Goal: Transaction & Acquisition: Purchase product/service

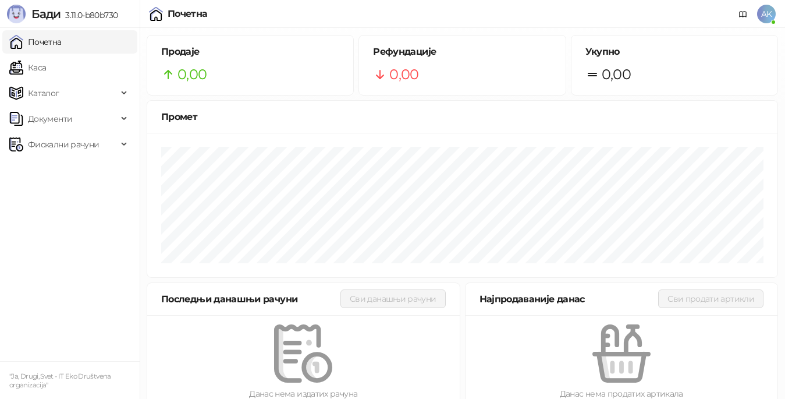
click at [76, 217] on ul "Почетна [PERSON_NAME] Документи Фискални рачуни" at bounding box center [70, 194] width 140 height 333
click at [46, 68] on link "Каса" at bounding box center [27, 67] width 37 height 23
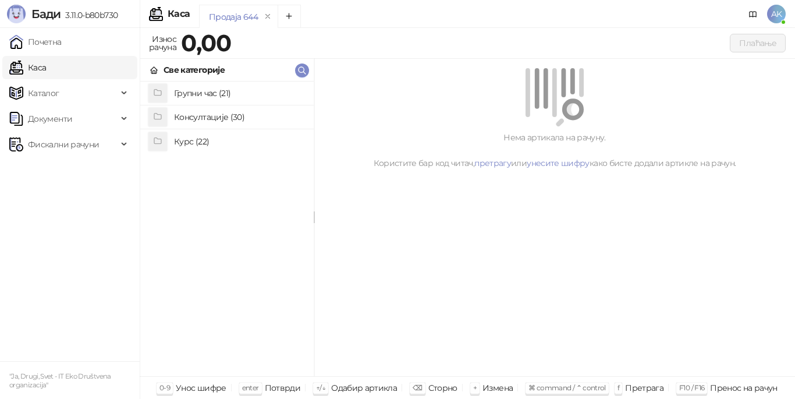
click at [192, 143] on h4 "Курс (22)" at bounding box center [239, 141] width 130 height 19
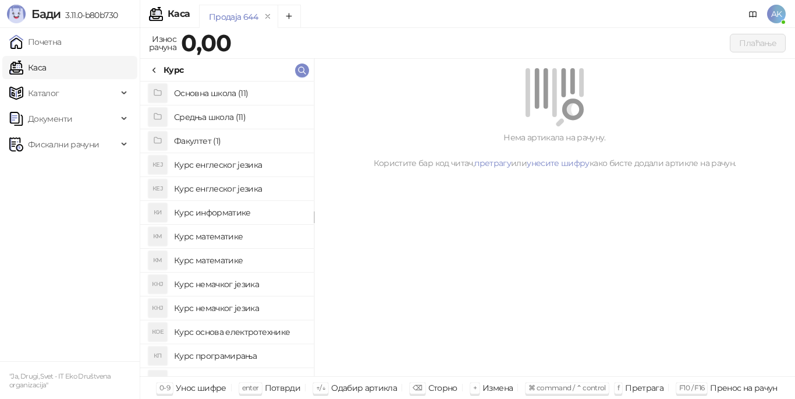
click at [234, 94] on h4 "Основна школа (11)" at bounding box center [239, 93] width 130 height 19
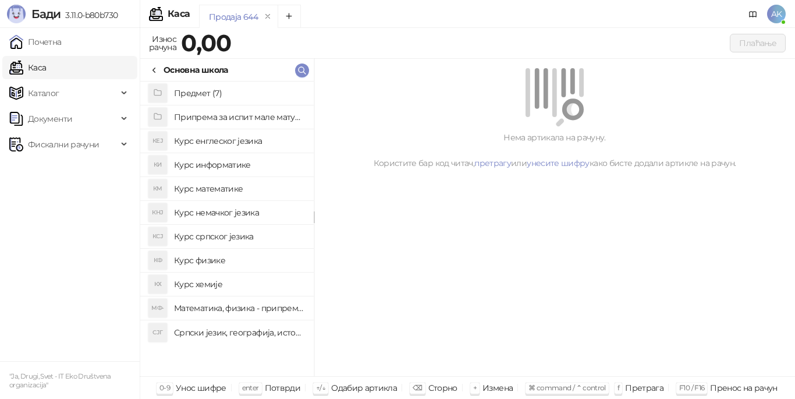
click at [211, 93] on h4 "Предмет (7)" at bounding box center [239, 93] width 130 height 19
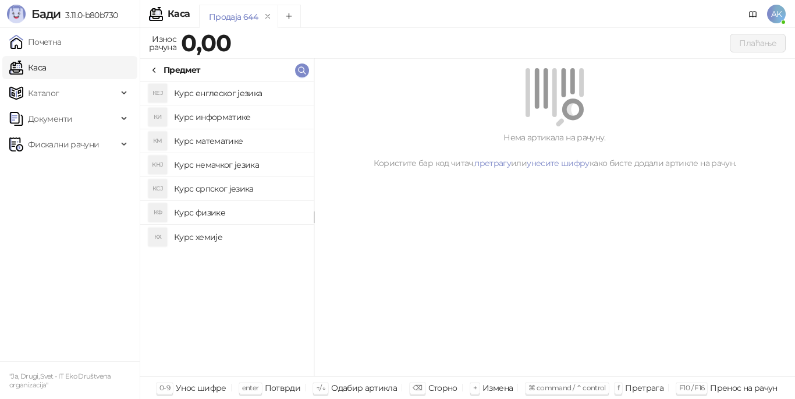
click at [194, 145] on h4 "Курс математике" at bounding box center [239, 141] width 130 height 19
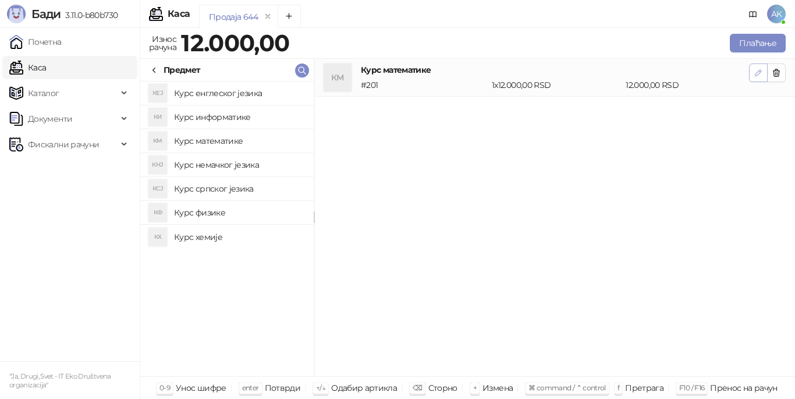
click at [758, 70] on icon "button" at bounding box center [758, 72] width 9 height 9
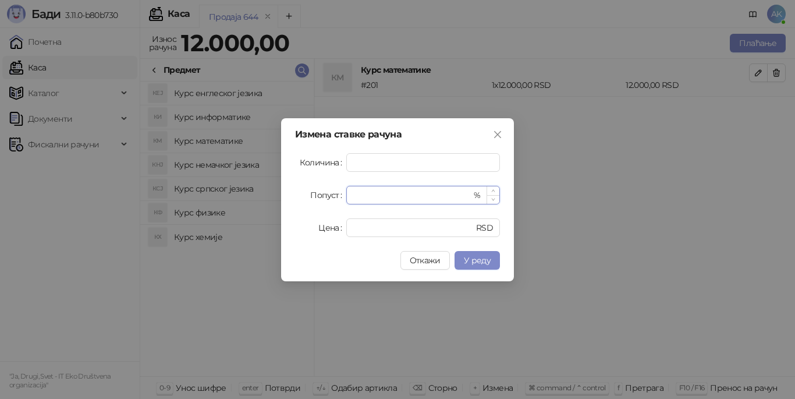
click at [417, 197] on input "*" at bounding box center [412, 194] width 118 height 17
click at [473, 261] on span "У реду" at bounding box center [477, 260] width 27 height 10
type input "**"
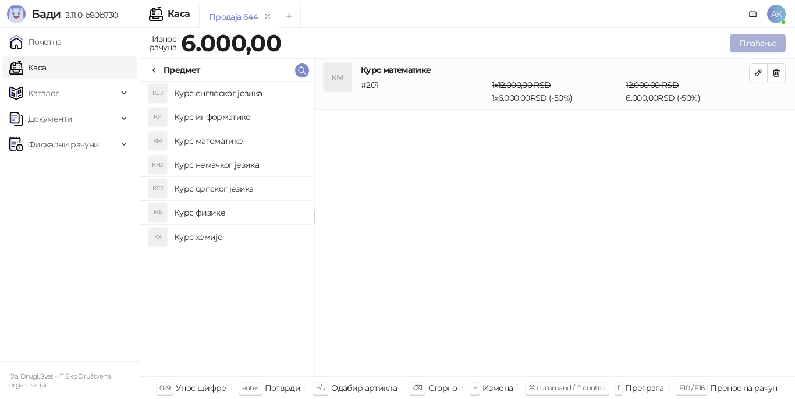
click at [747, 43] on button "Плаћање" at bounding box center [758, 43] width 56 height 19
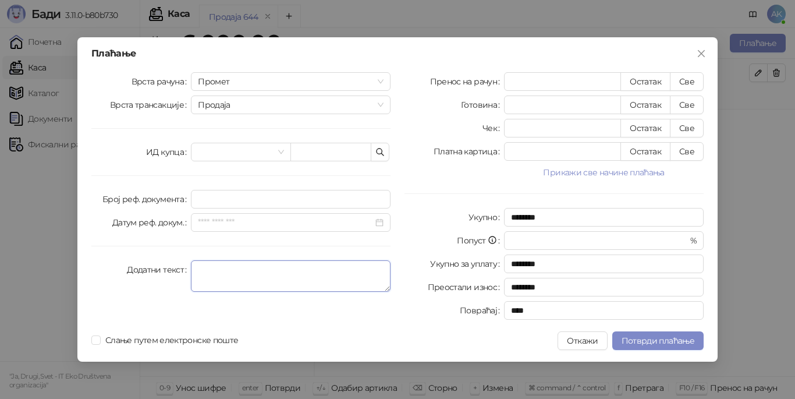
click at [341, 276] on textarea "Додатни текст" at bounding box center [291, 275] width 200 height 31
click at [685, 79] on button "Све" at bounding box center [687, 81] width 34 height 19
type input "****"
click at [256, 274] on textarea "Додатни текст" at bounding box center [291, 275] width 200 height 31
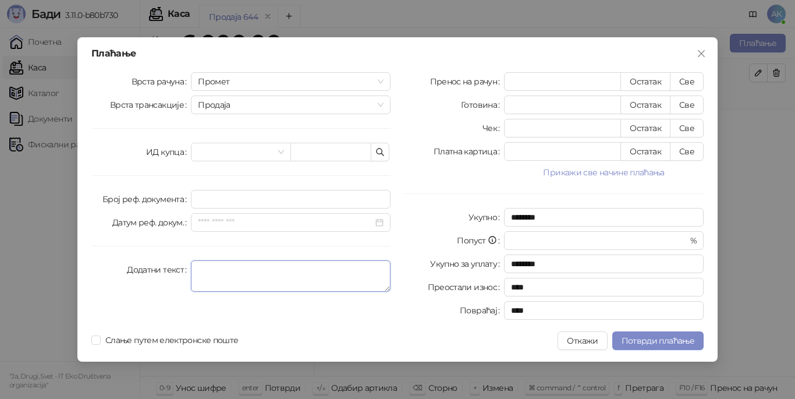
paste textarea "**********"
type textarea "**********"
click at [664, 341] on span "Потврди плаћање" at bounding box center [658, 340] width 73 height 10
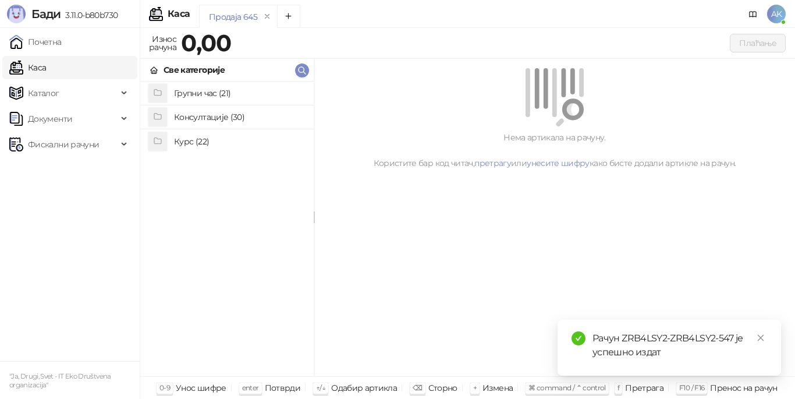
click at [626, 338] on div "Рачун ZRB4LSY2-ZRB4LSY2-547 је успешно издат" at bounding box center [680, 345] width 175 height 28
click at [595, 351] on div "Рачун ZRB4LSY2-ZRB4LSY2-547 је успешно издат" at bounding box center [680, 345] width 175 height 28
click at [578, 337] on icon "check-circle" at bounding box center [579, 338] width 14 height 14
click at [73, 145] on span "Фискални рачуни" at bounding box center [63, 144] width 71 height 23
click at [89, 175] on link "Издати рачуни" at bounding box center [53, 169] width 78 height 23
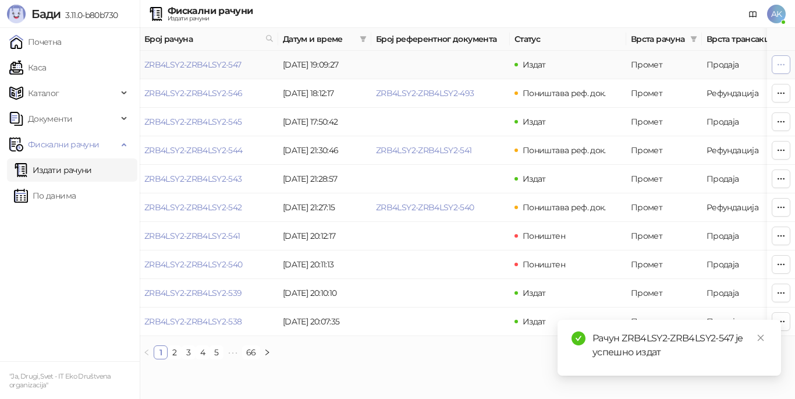
click at [783, 68] on icon "button" at bounding box center [781, 64] width 9 height 9
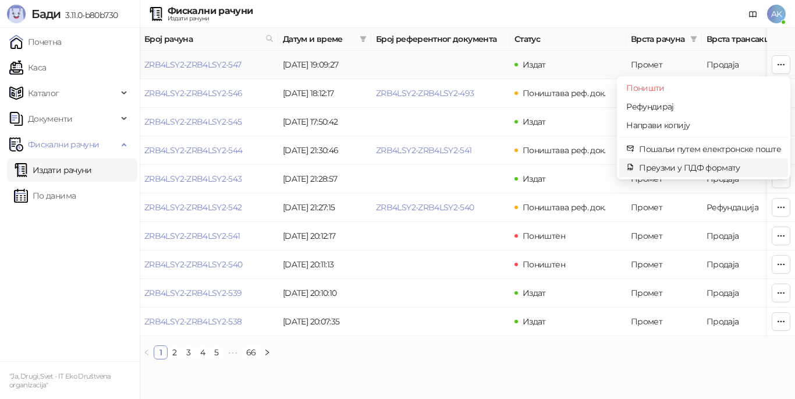
click at [713, 172] on span "Преузми у ПДФ формату" at bounding box center [710, 167] width 142 height 13
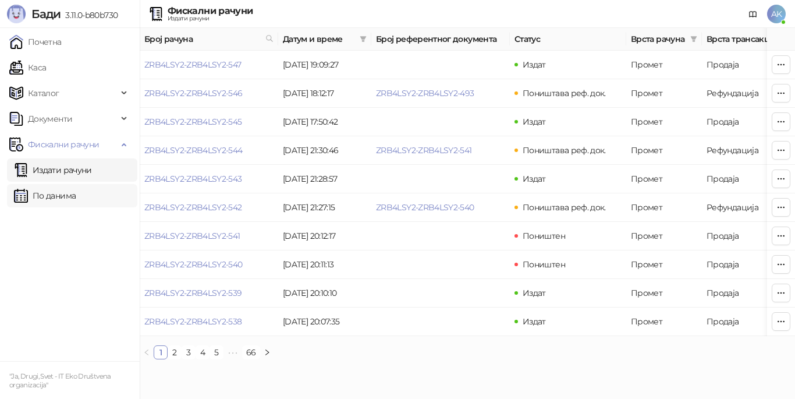
click at [76, 190] on link "По данима" at bounding box center [45, 195] width 62 height 23
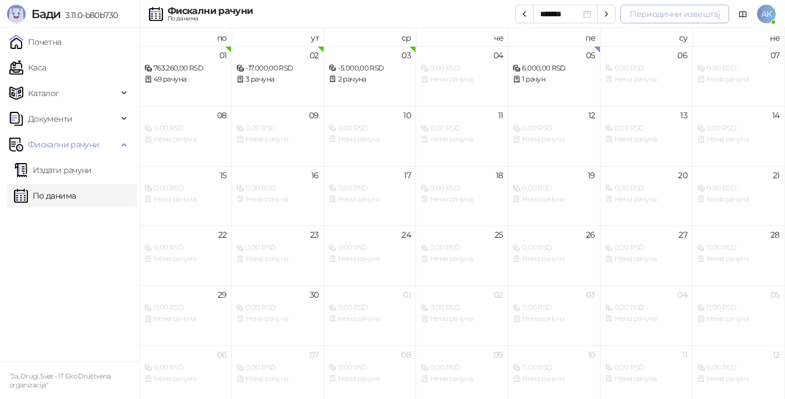
click at [650, 18] on button "Периодични извештај" at bounding box center [675, 14] width 109 height 19
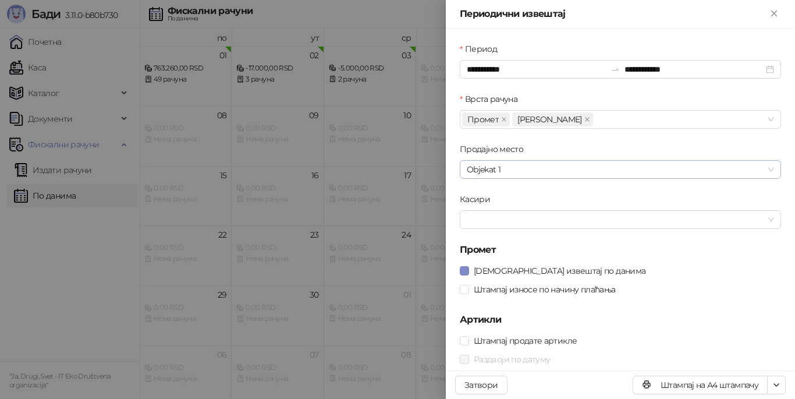
scroll to position [31, 0]
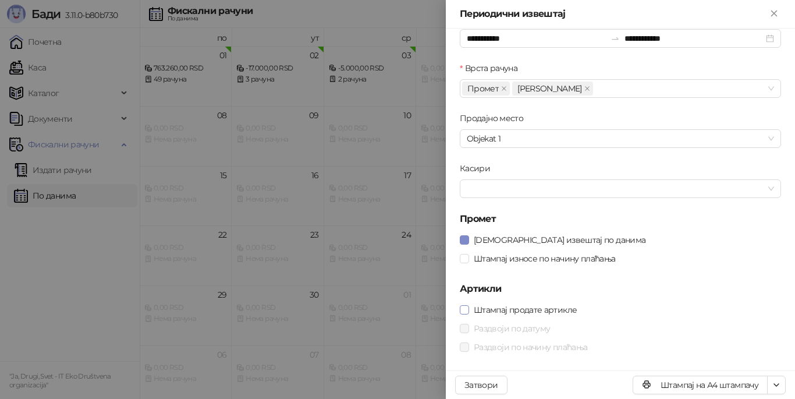
click at [565, 309] on span "Штампај продате артикле" at bounding box center [525, 309] width 112 height 13
click at [769, 16] on icon "Close" at bounding box center [774, 13] width 10 height 10
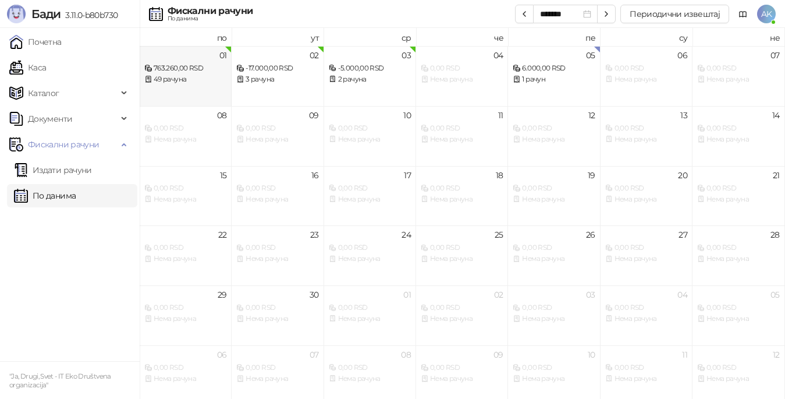
click at [206, 92] on div "01 763.260,00 RSD 49 рачуна" at bounding box center [186, 76] width 92 height 60
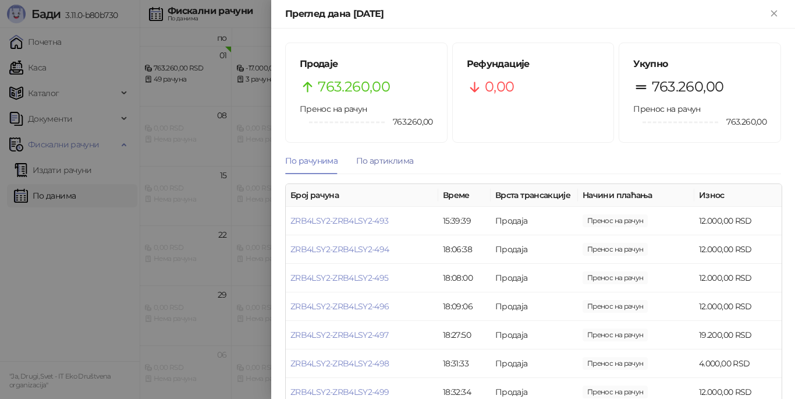
click at [379, 162] on div "По артиклима" at bounding box center [384, 160] width 57 height 13
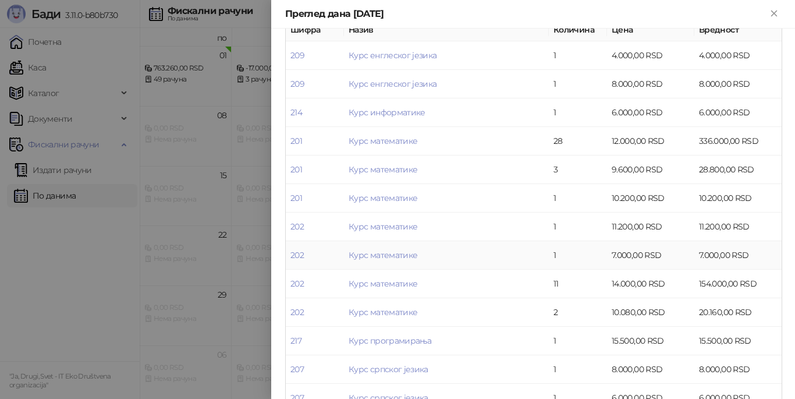
scroll to position [185, 0]
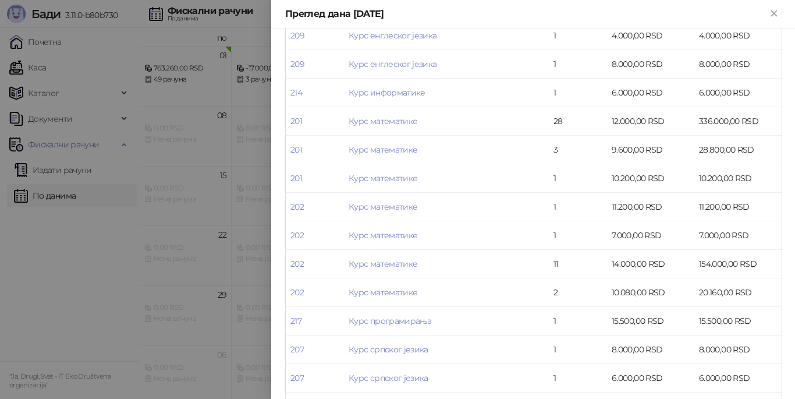
click at [86, 298] on div at bounding box center [397, 199] width 795 height 399
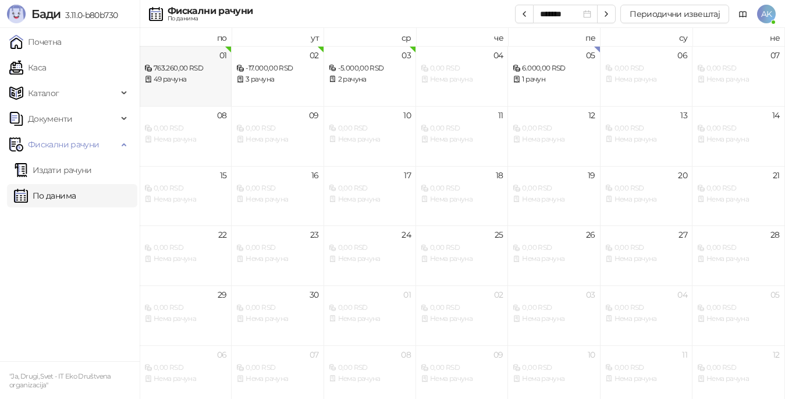
click at [175, 83] on div "49 рачуна" at bounding box center [185, 79] width 82 height 11
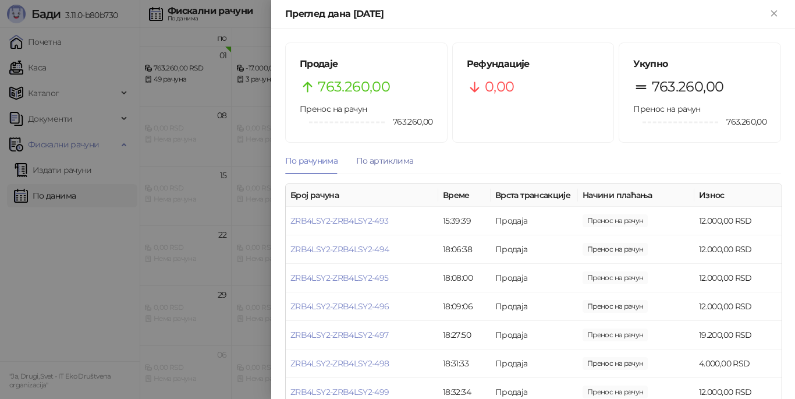
click at [372, 163] on div "По артиклима" at bounding box center [384, 160] width 57 height 13
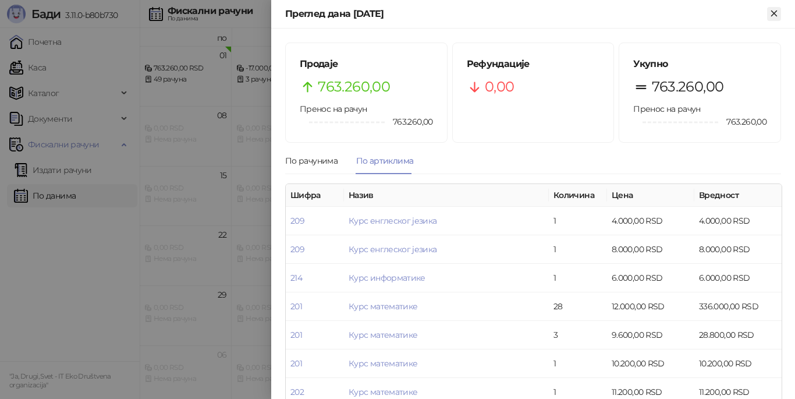
click at [774, 17] on icon "Close" at bounding box center [774, 13] width 10 height 10
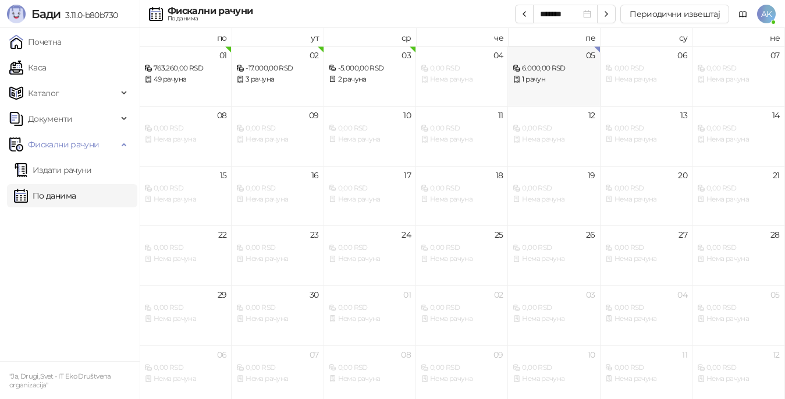
click at [565, 96] on div "05 6.000,00 RSD 1 рачун" at bounding box center [554, 76] width 92 height 60
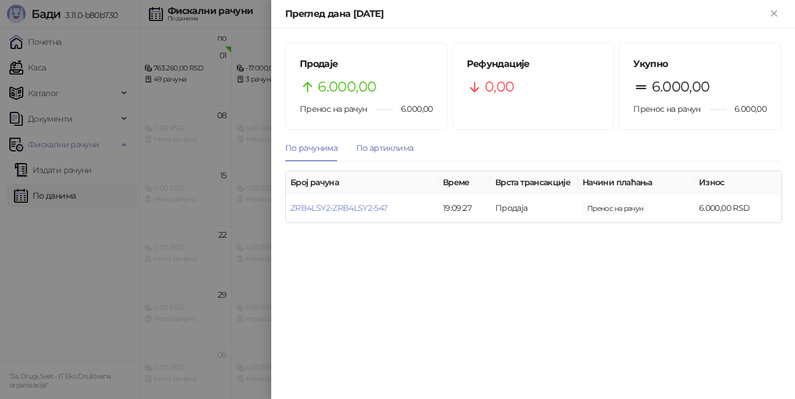
click at [376, 152] on div "По артиклима" at bounding box center [384, 147] width 57 height 13
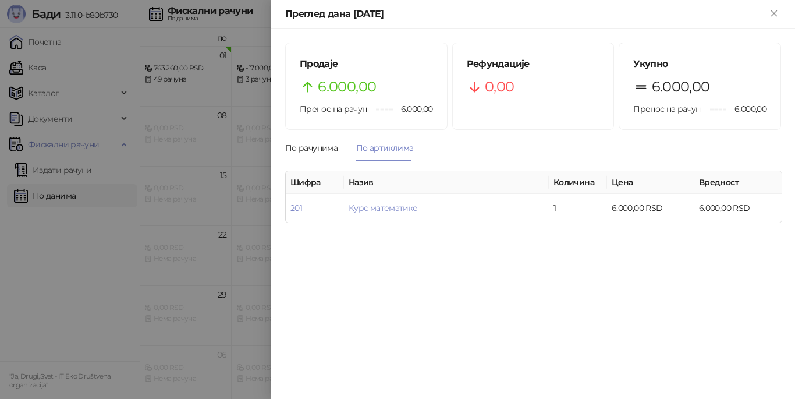
click at [139, 255] on div at bounding box center [397, 199] width 795 height 399
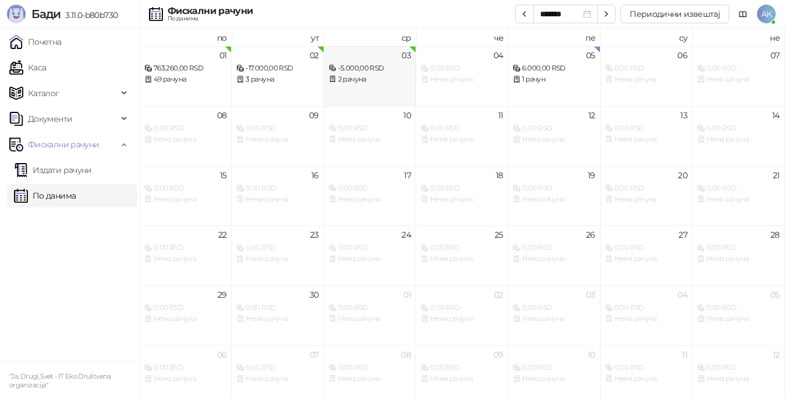
click at [370, 93] on div "03 -5.000,00 RSD 2 рачуна" at bounding box center [370, 76] width 92 height 60
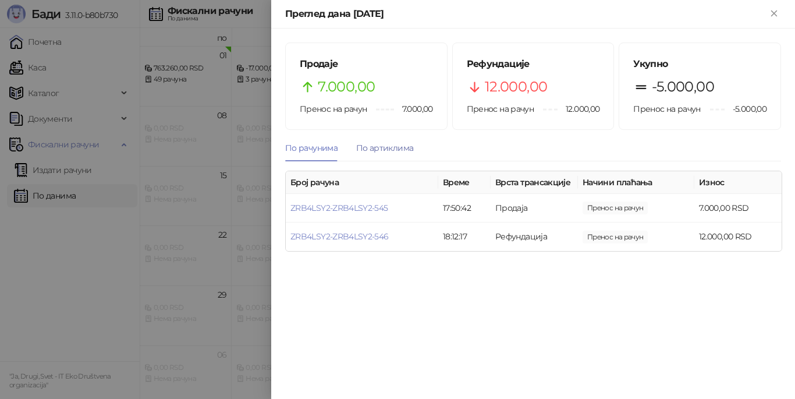
click at [382, 147] on div "По артиклима" at bounding box center [384, 147] width 57 height 13
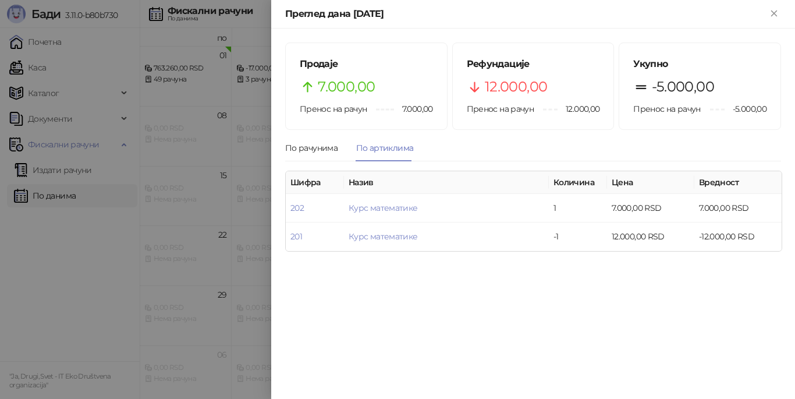
click at [113, 250] on div at bounding box center [397, 199] width 795 height 399
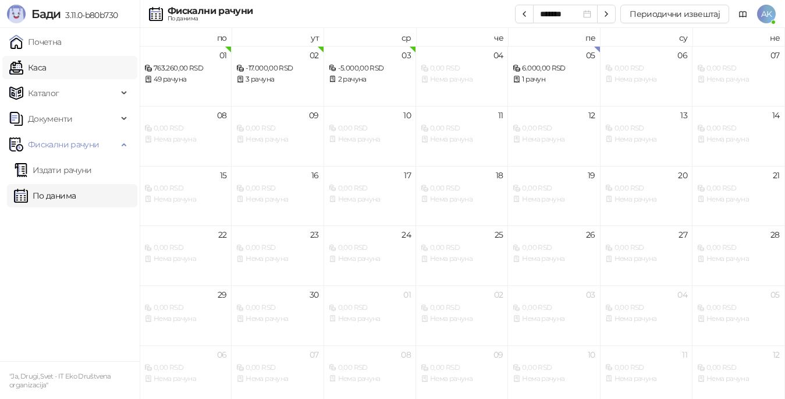
click at [46, 65] on link "Каса" at bounding box center [27, 67] width 37 height 23
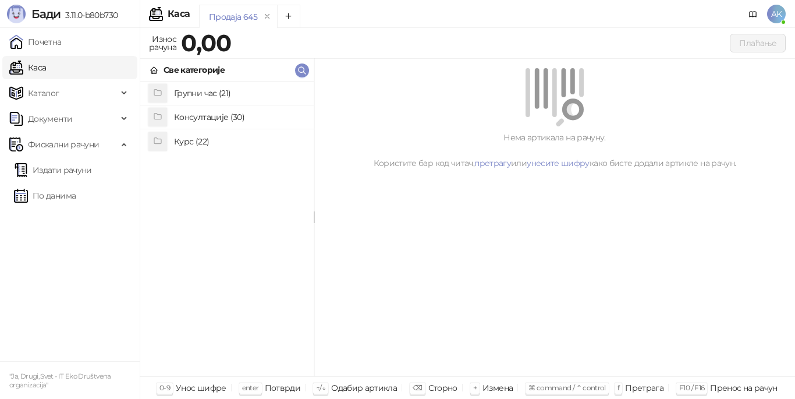
click at [198, 148] on h4 "Курс (22)" at bounding box center [239, 141] width 130 height 19
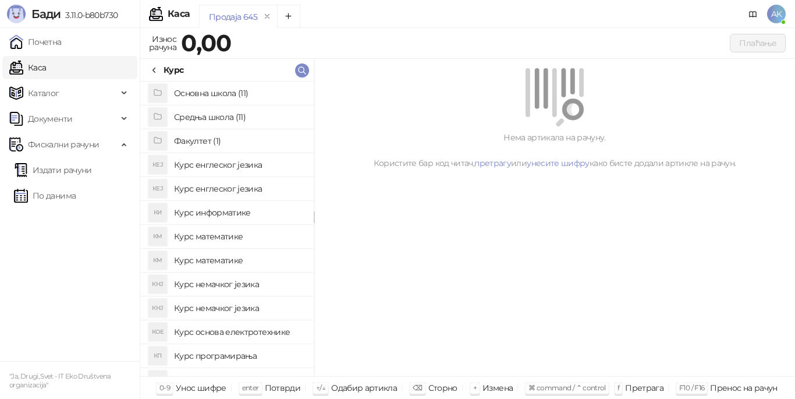
click at [207, 97] on h4 "Основна школа (11)" at bounding box center [239, 93] width 130 height 19
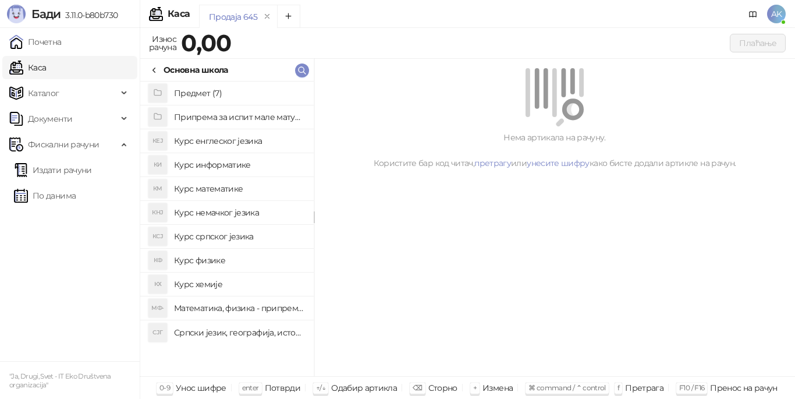
click at [210, 91] on h4 "Предмет (7)" at bounding box center [239, 93] width 130 height 19
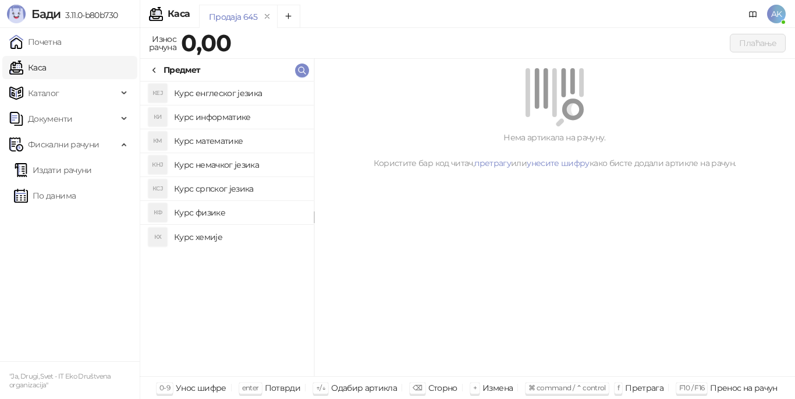
click at [197, 214] on h4 "Курс физике" at bounding box center [239, 212] width 130 height 19
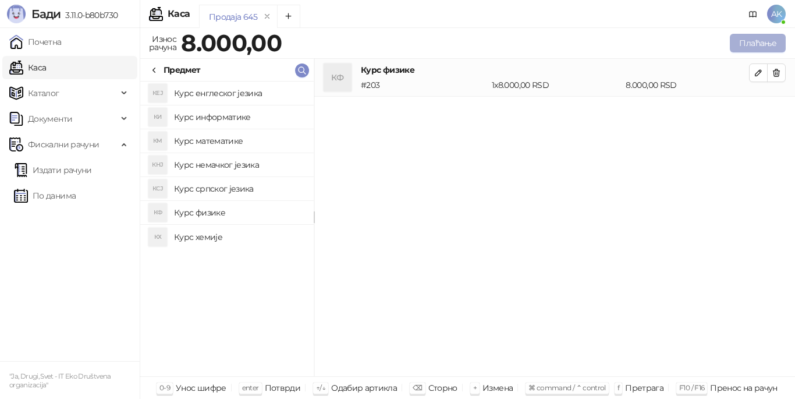
click at [745, 45] on button "Плаћање" at bounding box center [758, 43] width 56 height 19
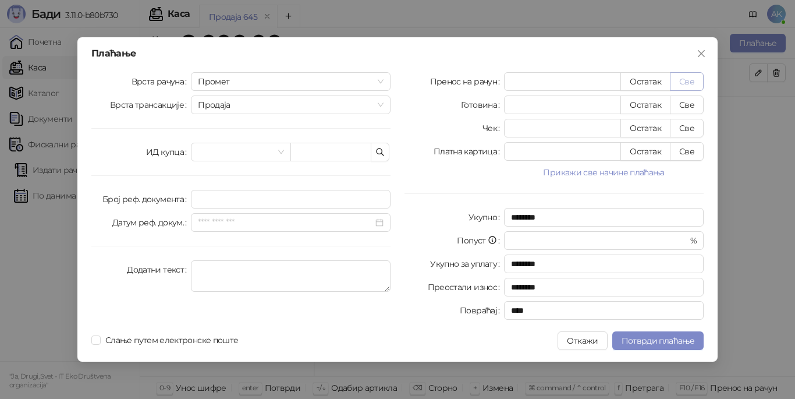
click at [684, 79] on button "Све" at bounding box center [687, 81] width 34 height 19
type input "****"
click at [318, 272] on textarea "Додатни текст" at bounding box center [291, 275] width 200 height 31
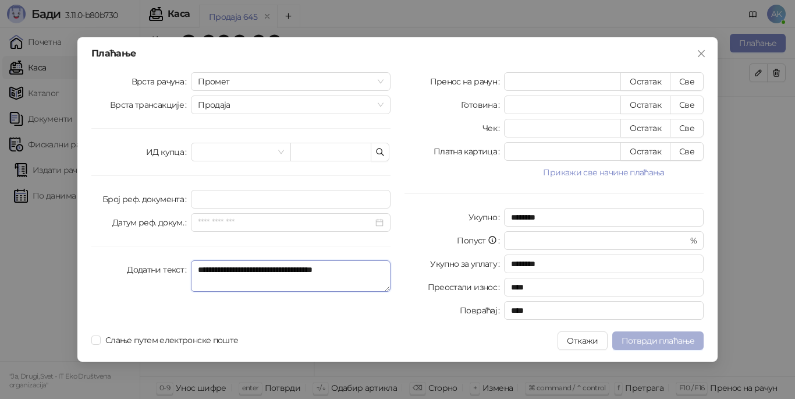
type textarea "**********"
click at [654, 342] on span "Потврди плаћање" at bounding box center [658, 340] width 73 height 10
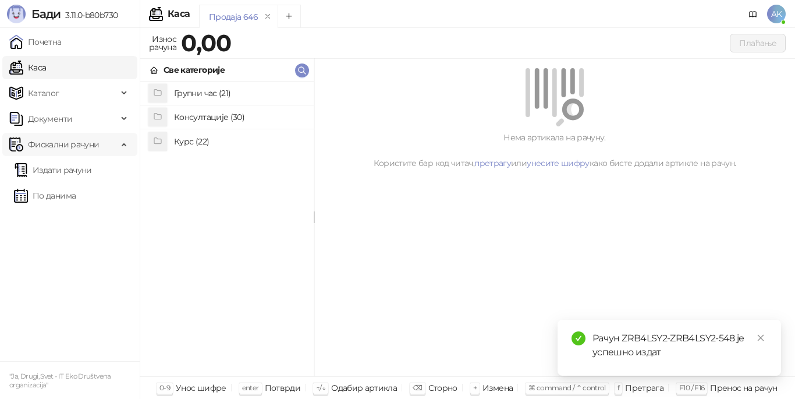
click at [94, 146] on span "Фискални рачуни" at bounding box center [63, 144] width 71 height 23
click at [84, 176] on link "Издати рачуни" at bounding box center [53, 169] width 78 height 23
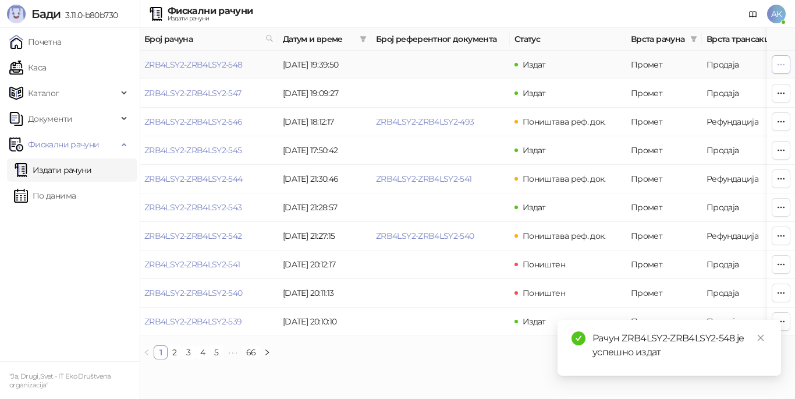
click at [783, 64] on icon "button" at bounding box center [781, 64] width 9 height 9
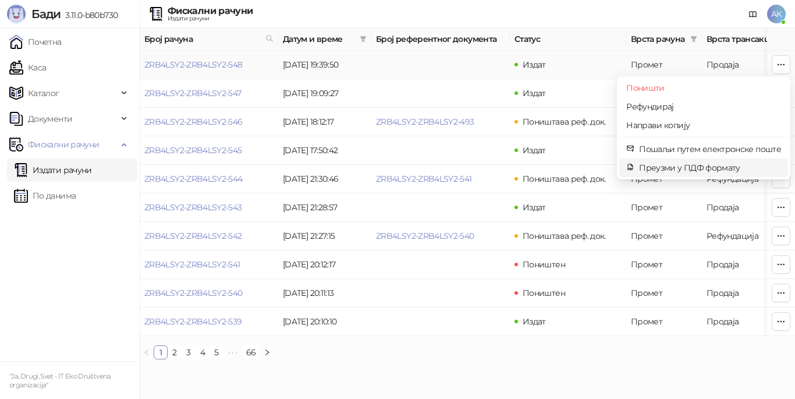
click at [678, 172] on span "Преузми у ПДФ формату" at bounding box center [710, 167] width 142 height 13
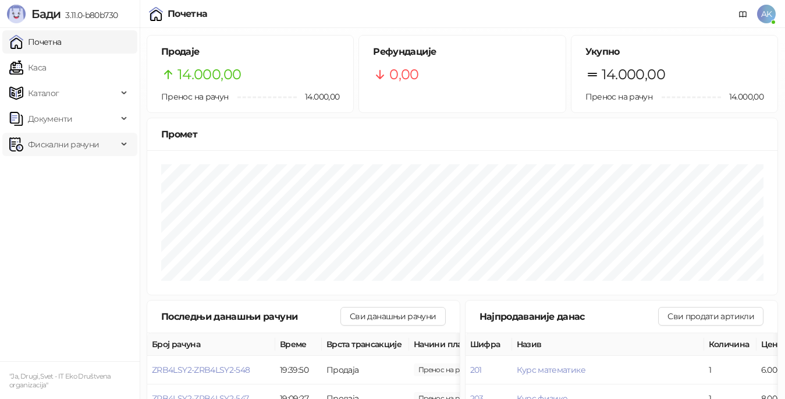
click at [95, 146] on span "Фискални рачуни" at bounding box center [63, 144] width 71 height 23
click at [86, 180] on link "Издати рачуни" at bounding box center [53, 169] width 78 height 23
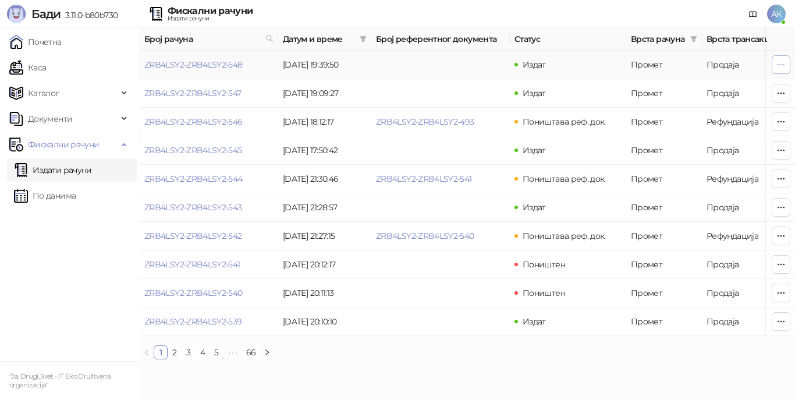
click at [784, 68] on icon "button" at bounding box center [781, 64] width 9 height 9
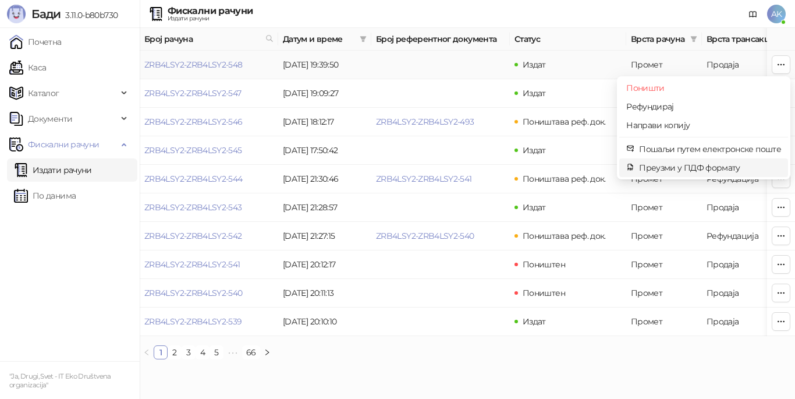
click at [723, 168] on span "Преузми у ПДФ формату" at bounding box center [710, 167] width 142 height 13
